Goal: Transaction & Acquisition: Purchase product/service

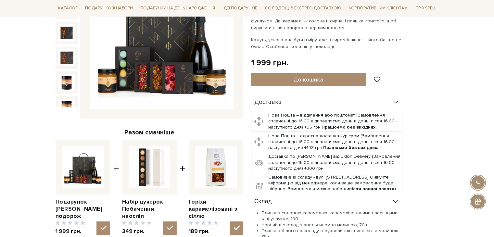
scroll to position [195, 0]
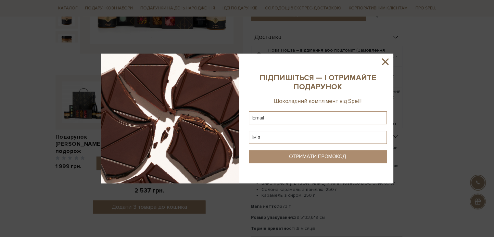
click at [384, 60] on icon at bounding box center [384, 61] width 11 height 11
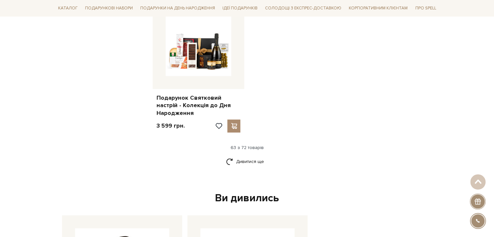
scroll to position [2823, 0]
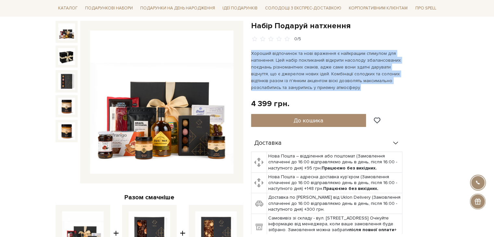
drag, startPoint x: 368, startPoint y: 87, endPoint x: 249, endPoint y: 52, distance: 124.7
click at [249, 52] on div "Набір Подаруй натхнення 0/5 4 399 грн. Оплата частинами: До кошика" at bounding box center [344, 207] width 195 height 373
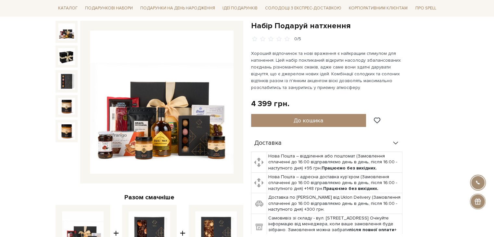
drag, startPoint x: 448, startPoint y: 109, endPoint x: 444, endPoint y: 107, distance: 4.5
